Goal: Information Seeking & Learning: Learn about a topic

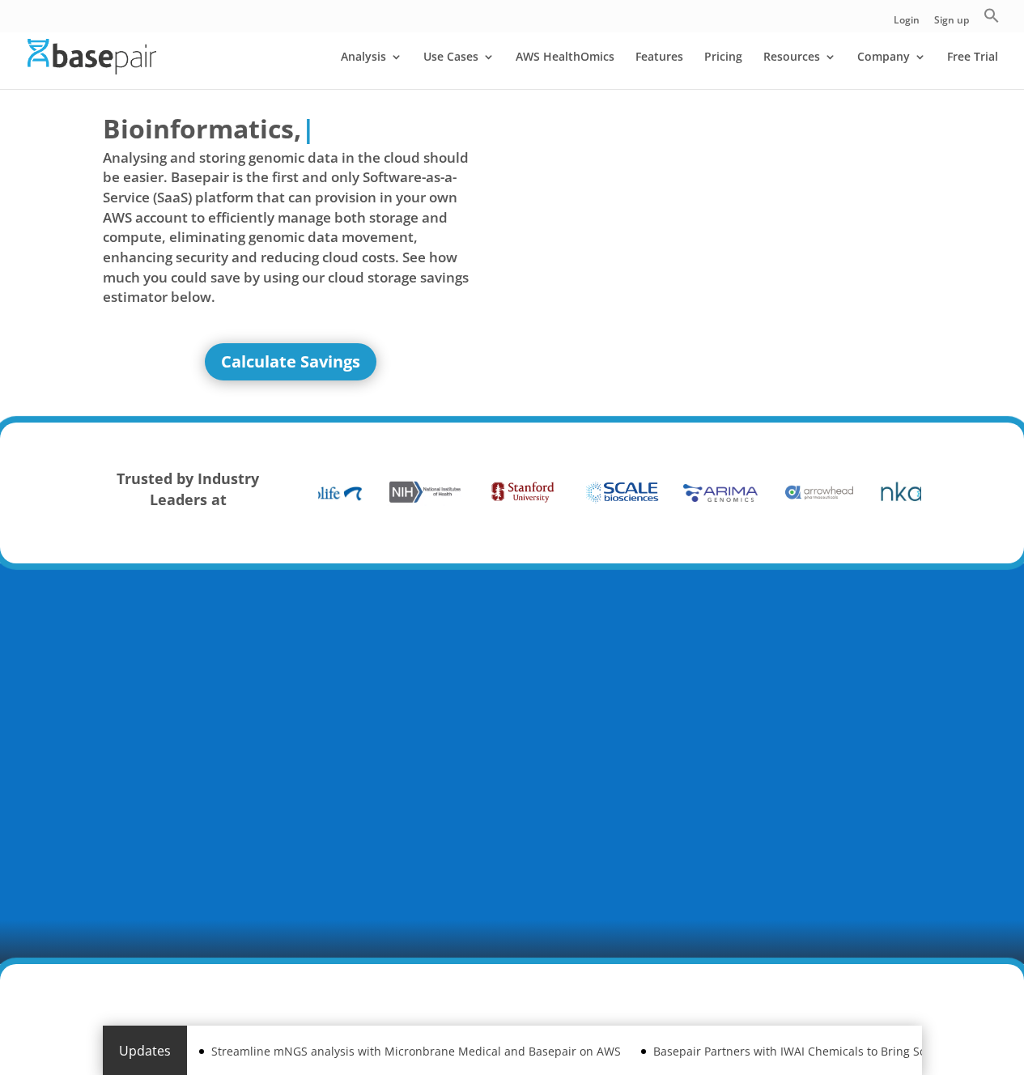
click at [508, 228] on div "Bioinformatics, Delivered Made Simple Accelerated Federated | Analysing and sto…" at bounding box center [512, 250] width 819 height 320
click at [467, 86] on link "Use Cases" at bounding box center [458, 70] width 71 height 38
click at [469, 59] on link "Use Cases" at bounding box center [458, 70] width 71 height 38
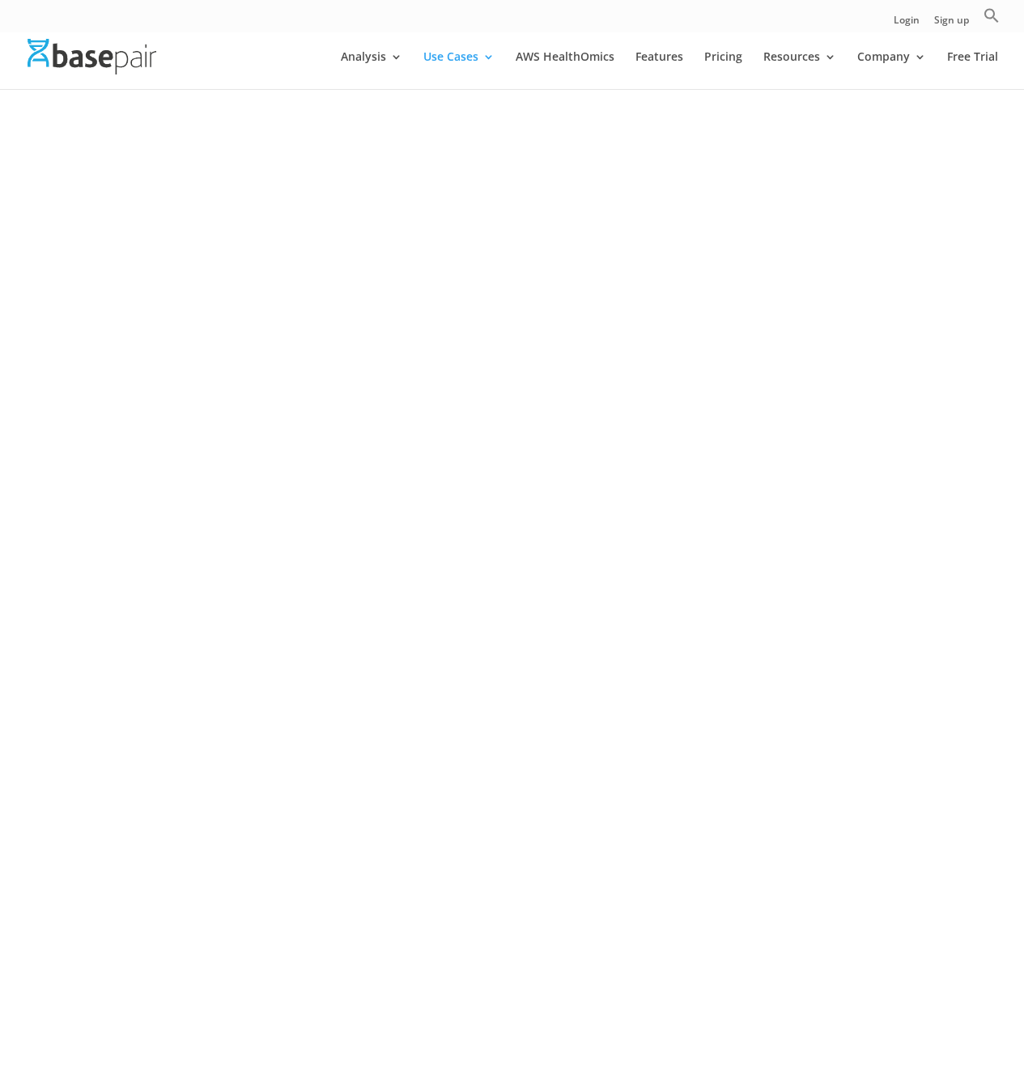
click at [511, 161] on h1 "NGS Analysis Solutions for Small" at bounding box center [512, 173] width 819 height 44
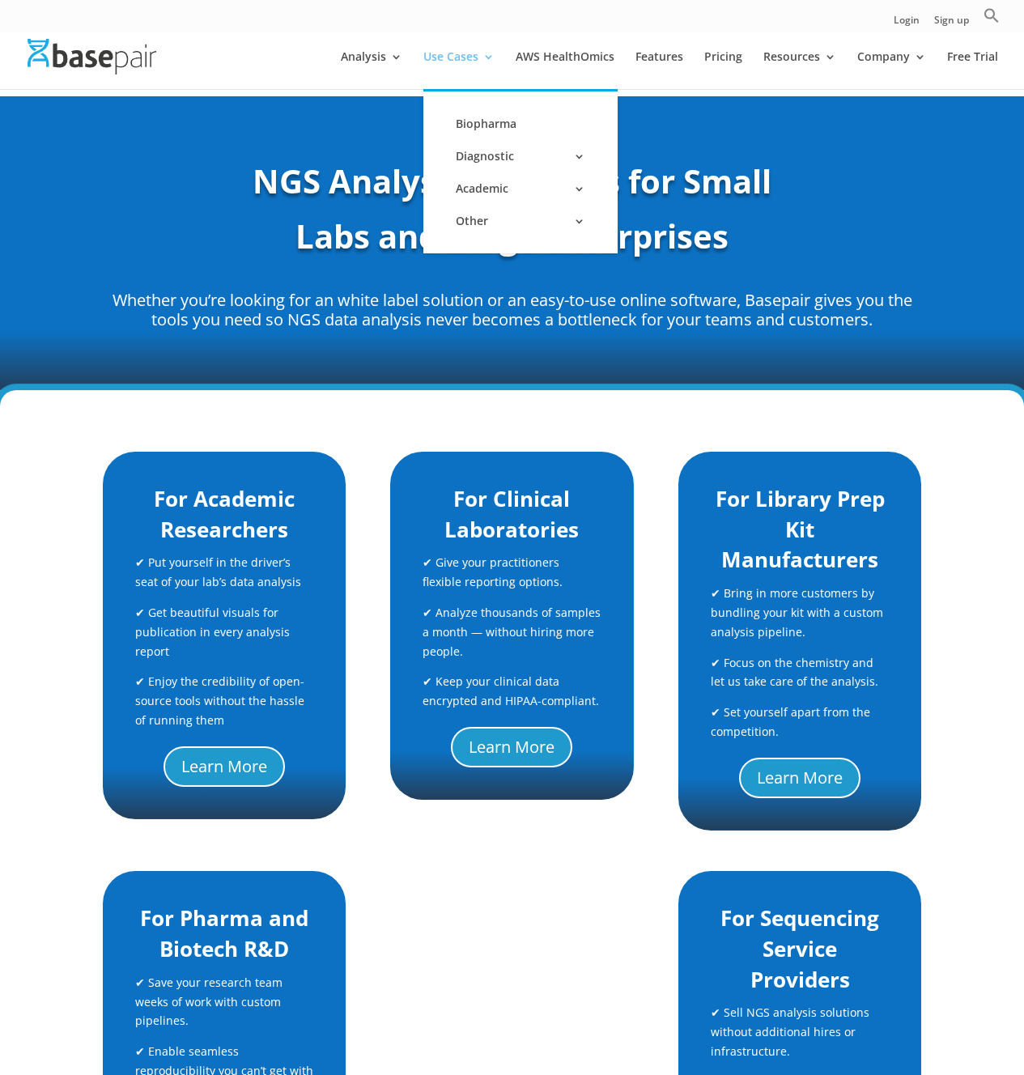
click at [470, 64] on link "Use Cases" at bounding box center [458, 70] width 71 height 38
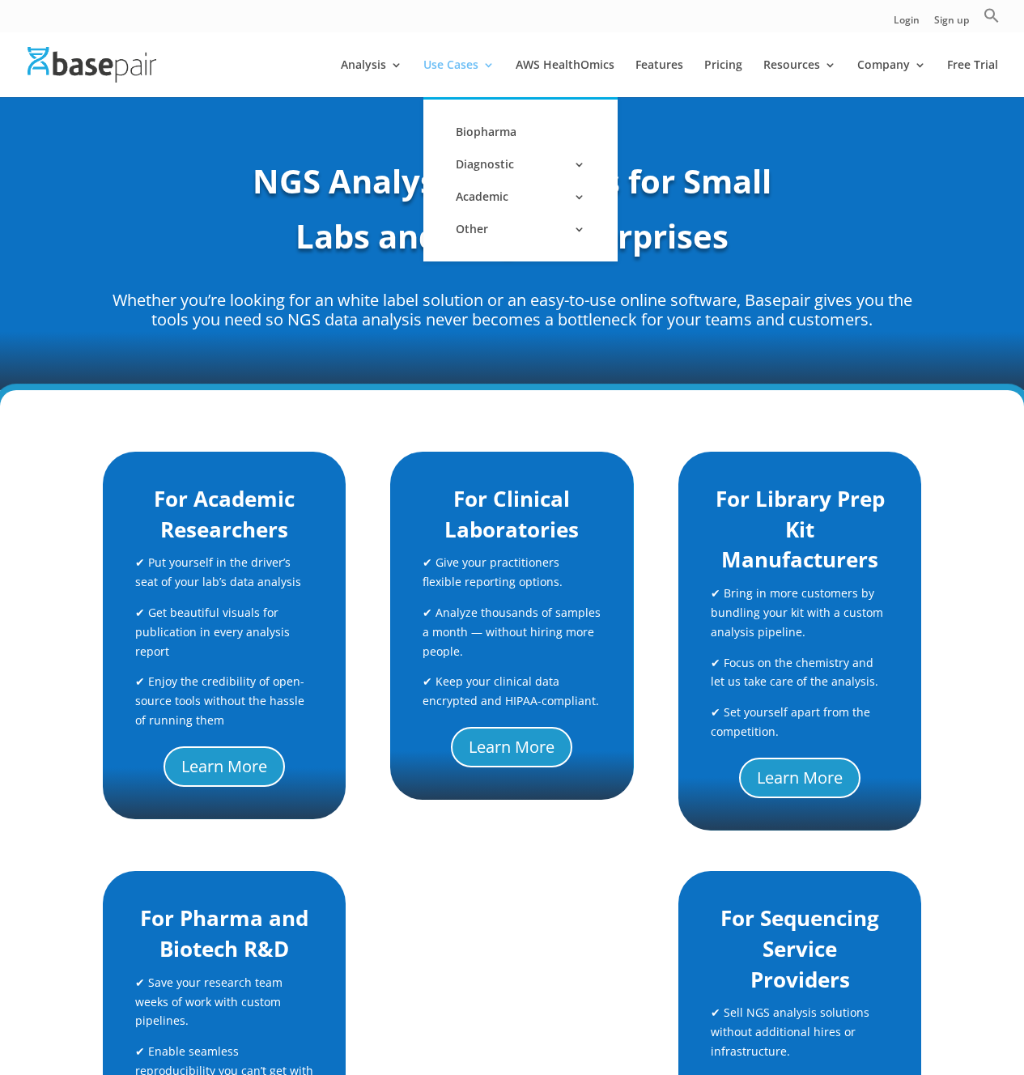
click at [482, 77] on link "Use Cases" at bounding box center [458, 78] width 71 height 38
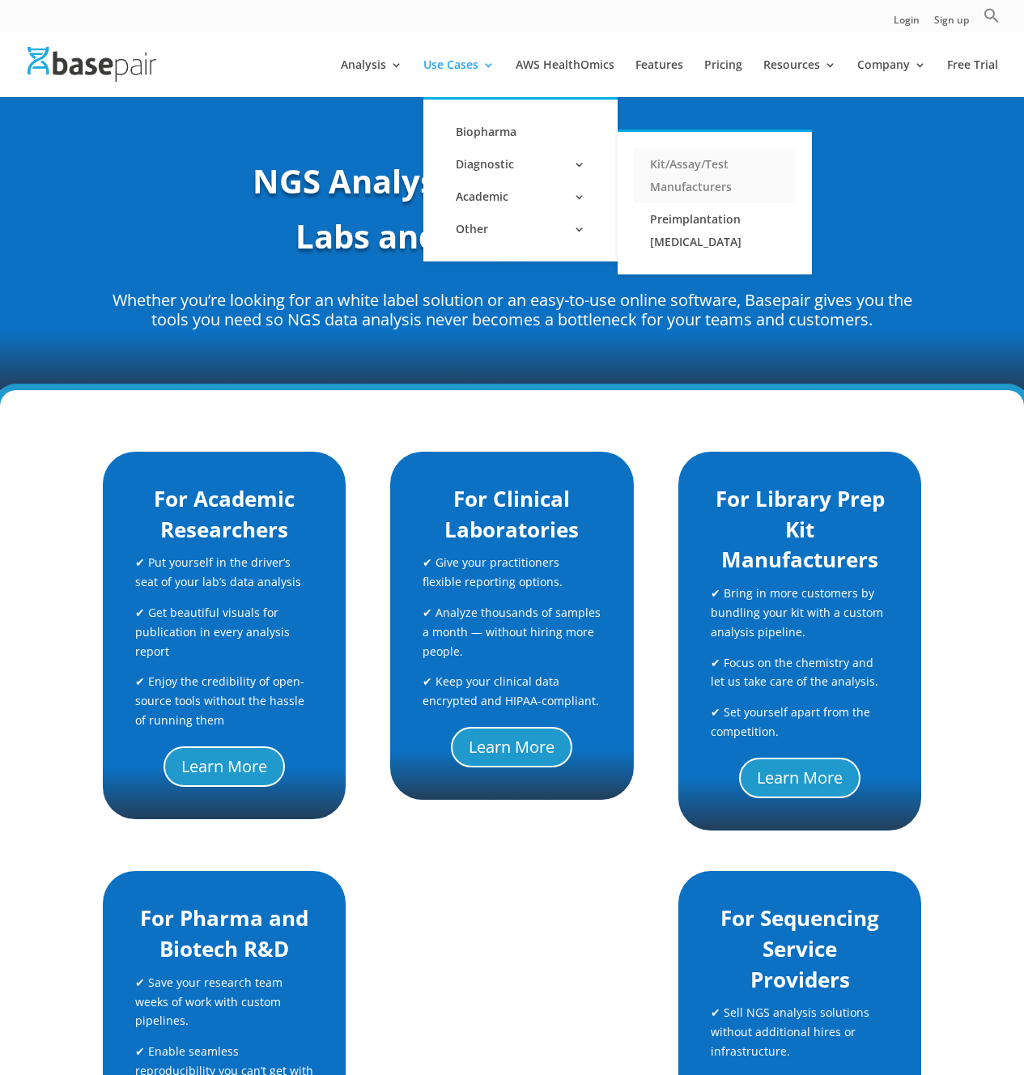
click at [709, 165] on link "Kit/Assay/Test Manufacturers" at bounding box center [715, 175] width 162 height 55
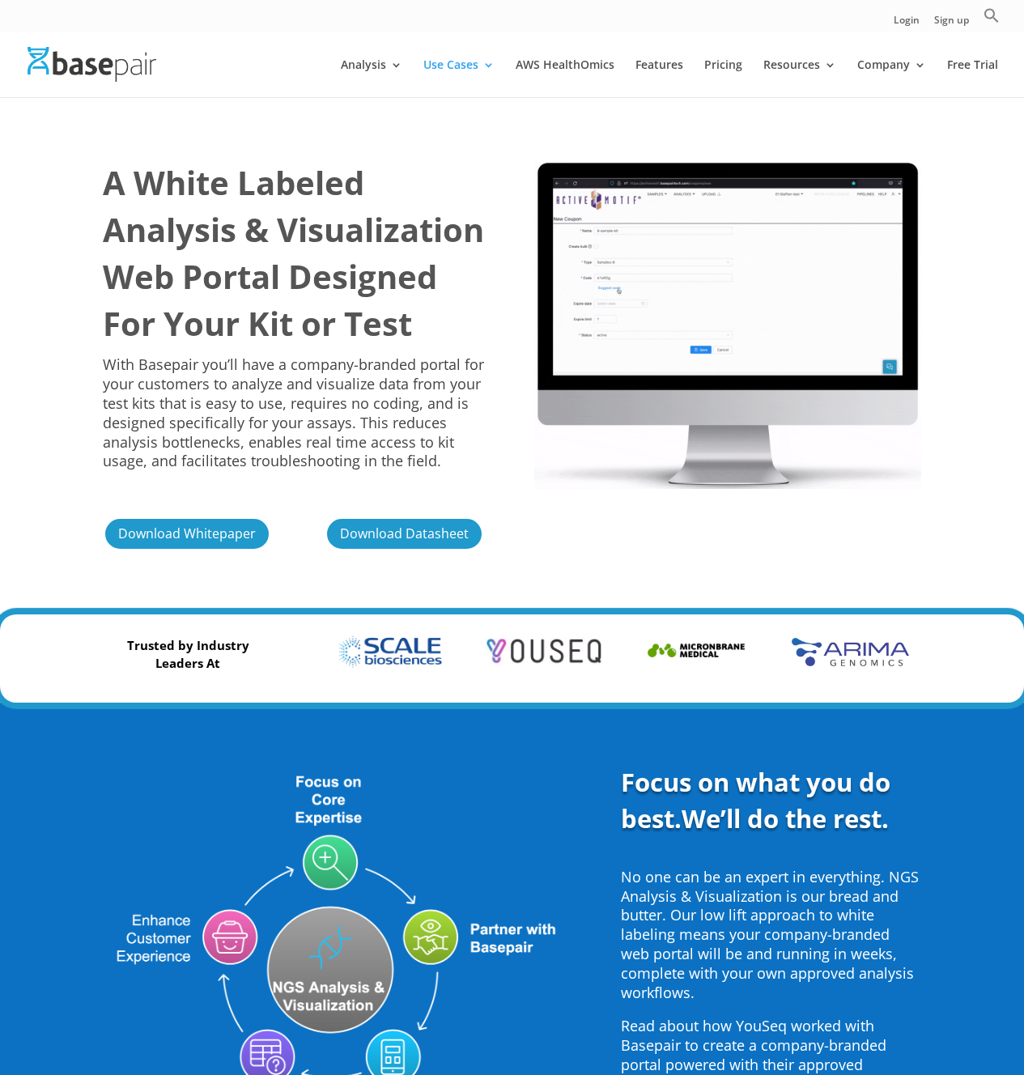
click at [393, 669] on img at bounding box center [389, 652] width 141 height 35
